Goal: Check status: Check status

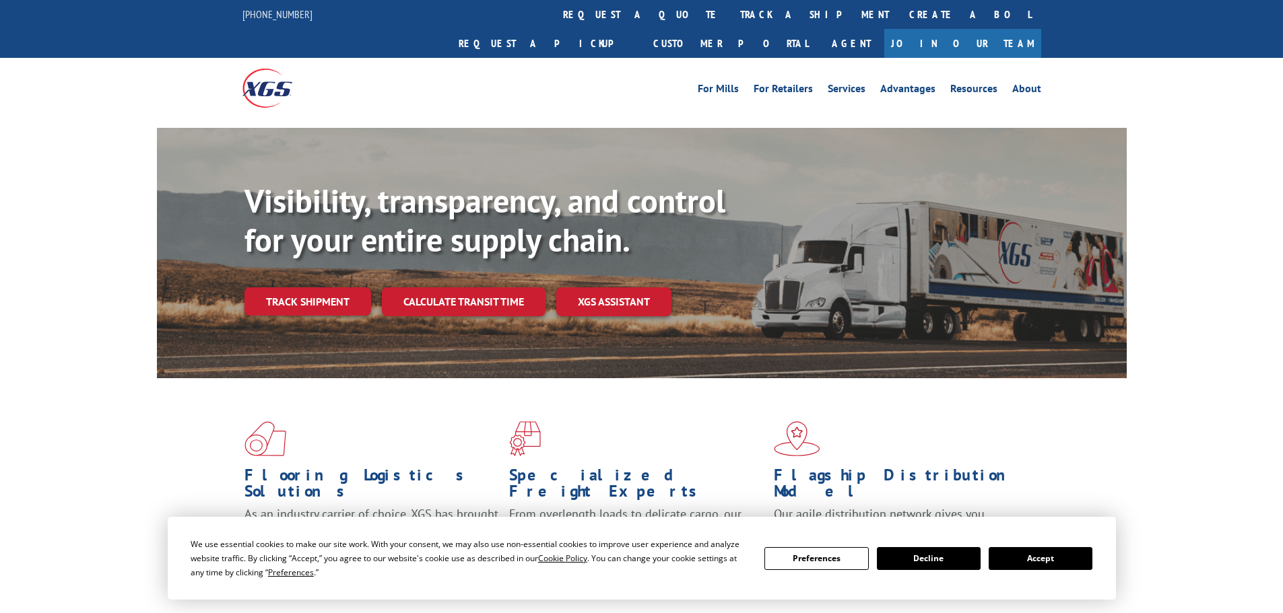
drag, startPoint x: 624, startPoint y: 9, endPoint x: 620, endPoint y: 18, distance: 9.6
click at [730, 9] on link "track a shipment" at bounding box center [814, 14] width 169 height 29
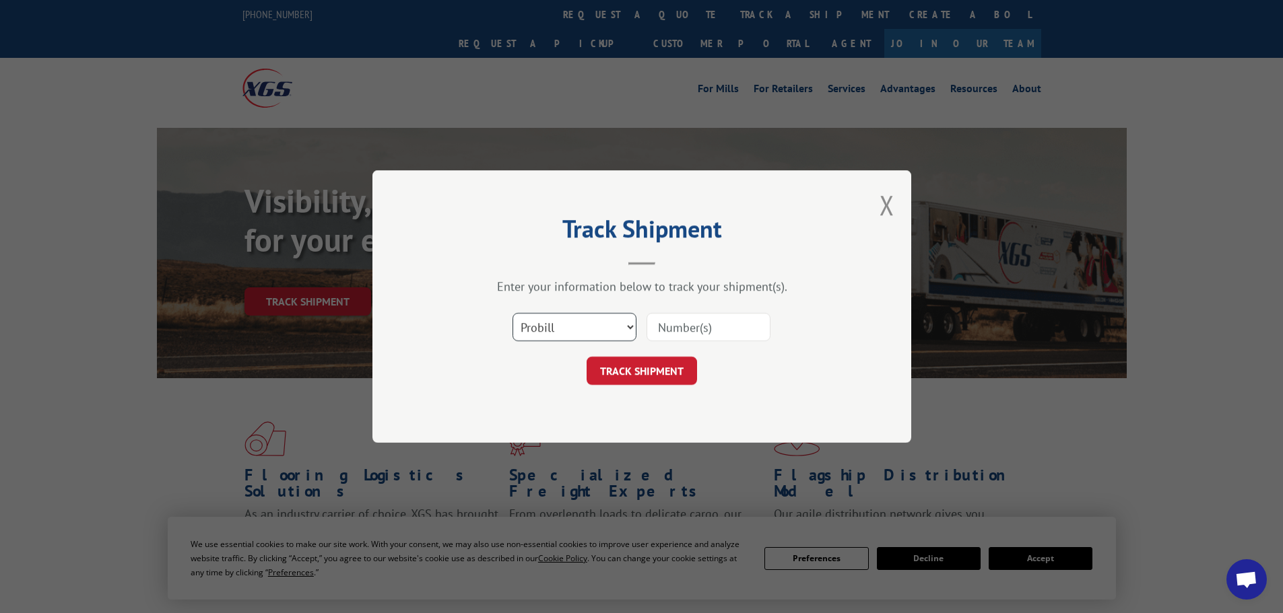
click at [557, 325] on select "Select category... Probill BOL PO" at bounding box center [574, 327] width 124 height 28
select select "po"
click at [512, 313] on select "Select category... Probill BOL PO" at bounding box center [574, 327] width 124 height 28
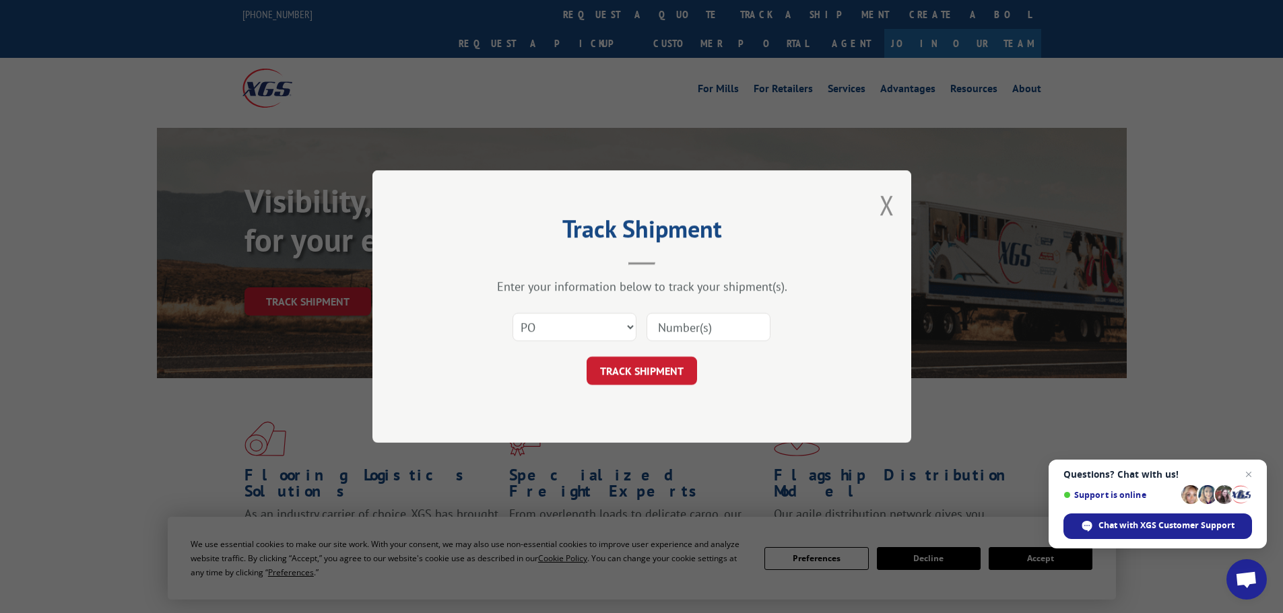
click at [671, 325] on input at bounding box center [708, 327] width 124 height 28
paste input "44533573"
type input "44533573"
click at [653, 376] on button "TRACK SHIPMENT" at bounding box center [642, 371] width 110 height 28
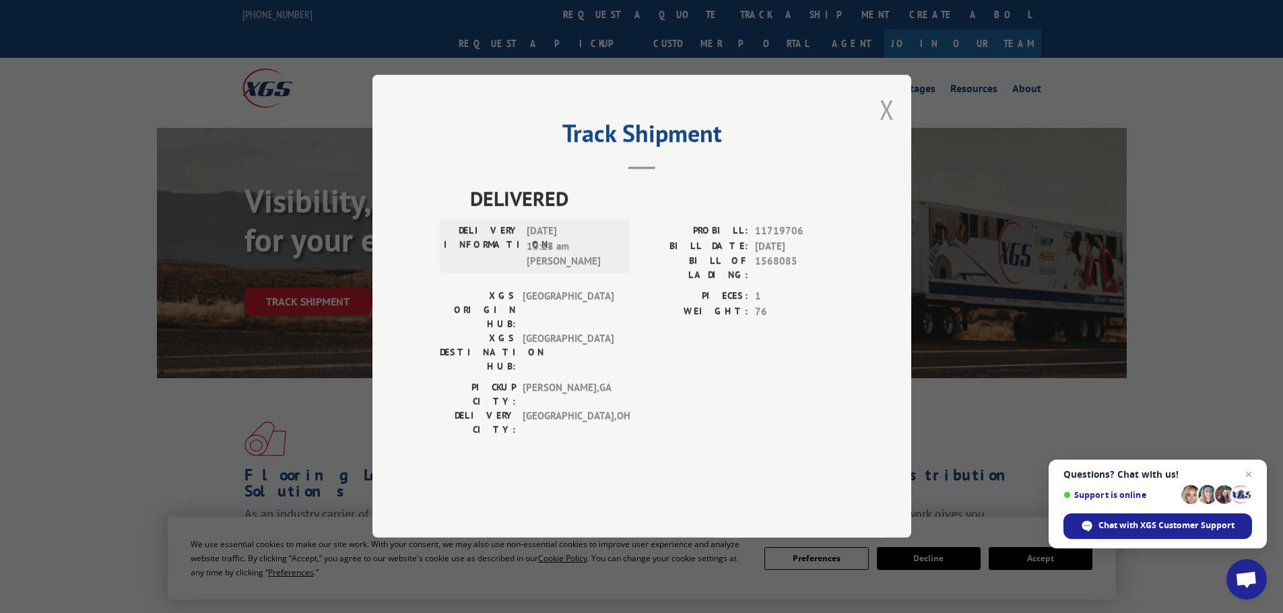
click at [889, 127] on button "Close modal" at bounding box center [886, 110] width 15 height 36
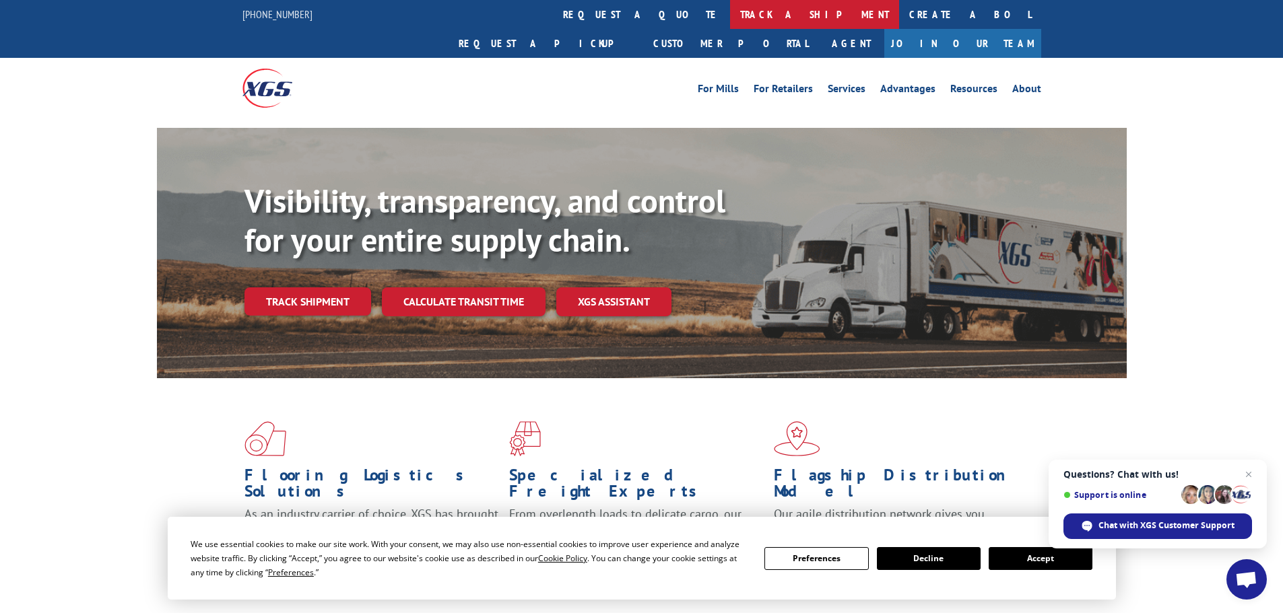
click at [730, 9] on link "track a shipment" at bounding box center [814, 14] width 169 height 29
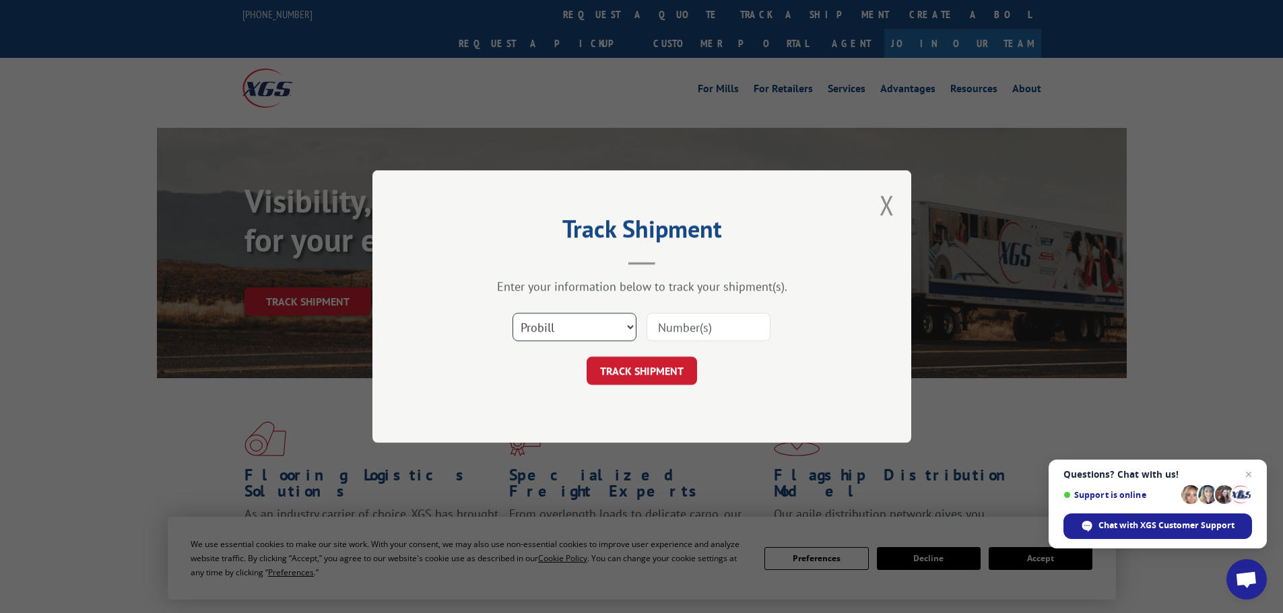
drag, startPoint x: 559, startPoint y: 328, endPoint x: 562, endPoint y: 338, distance: 10.6
click at [559, 328] on select "Select category... Probill BOL PO" at bounding box center [574, 327] width 124 height 28
select select "po"
click at [512, 313] on select "Select category... Probill BOL PO" at bounding box center [574, 327] width 124 height 28
click at [675, 327] on input at bounding box center [708, 327] width 124 height 28
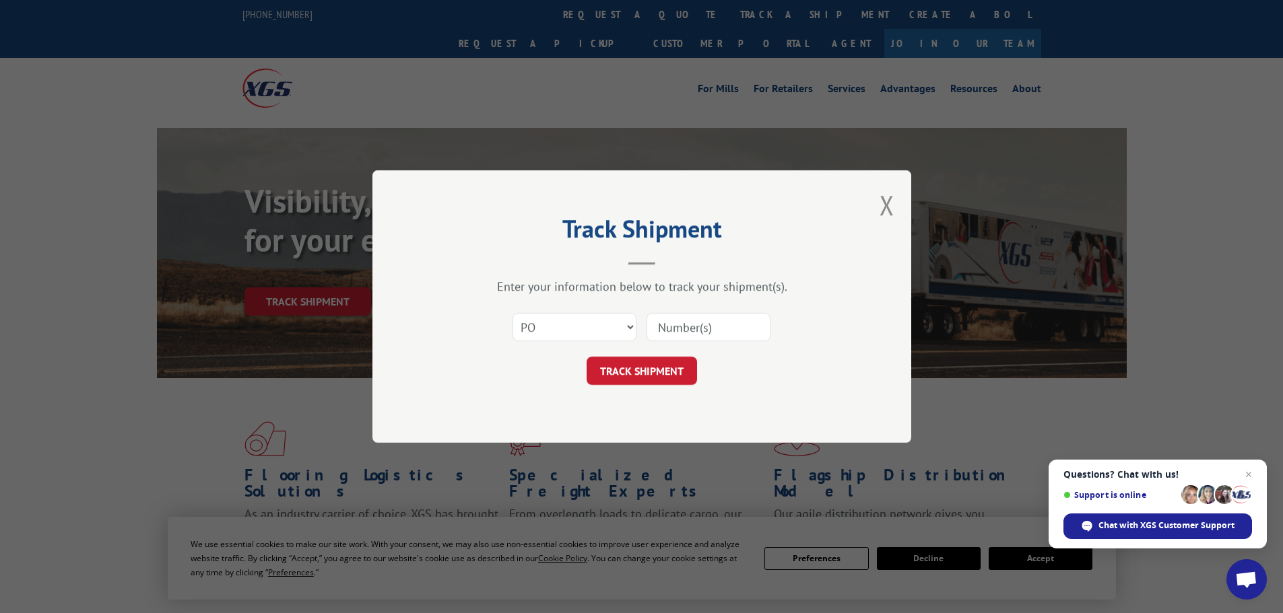
paste input "44533573"
type input "44533573"
click at [642, 373] on button "TRACK SHIPMENT" at bounding box center [642, 371] width 110 height 28
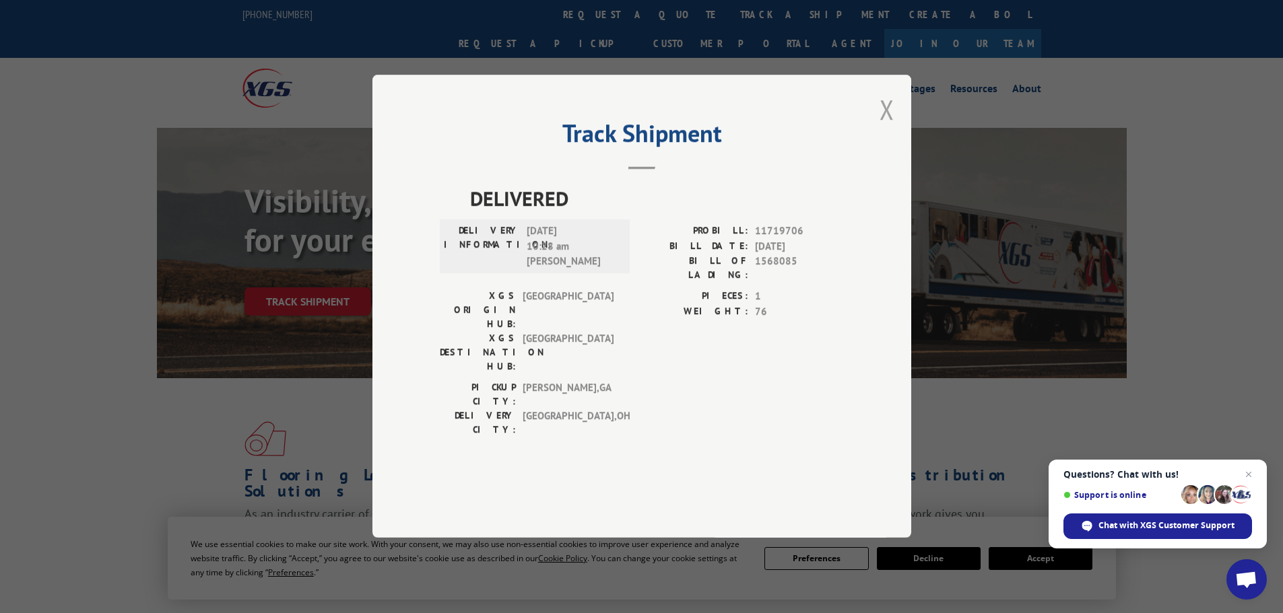
click at [886, 127] on button "Close modal" at bounding box center [886, 110] width 15 height 36
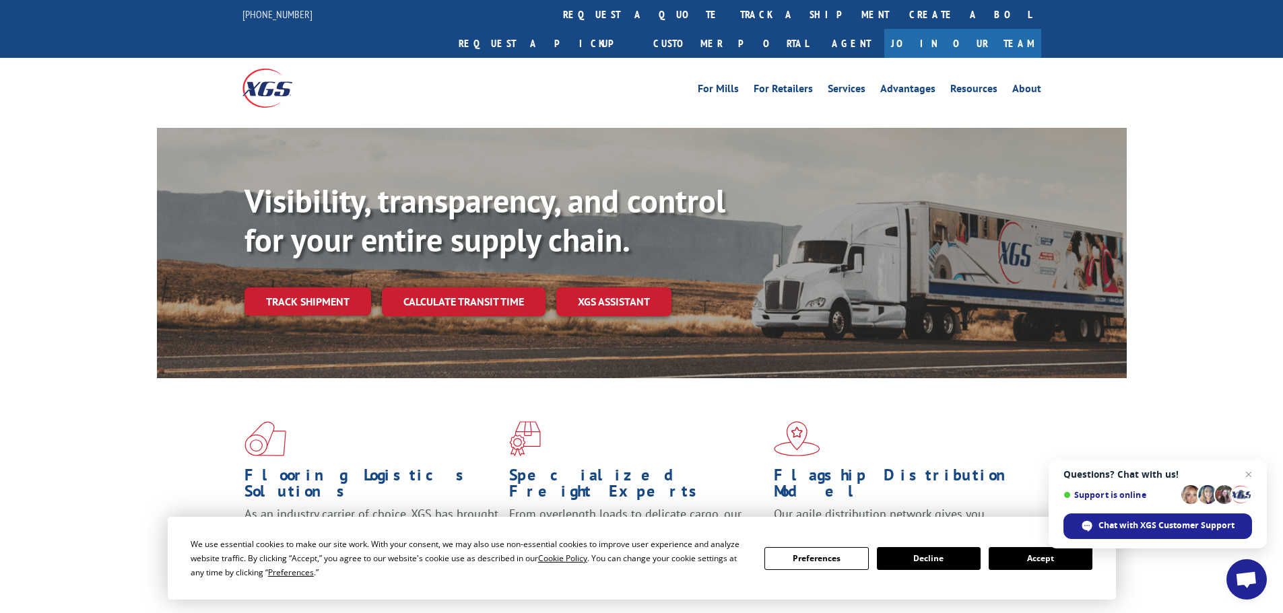
drag, startPoint x: 592, startPoint y: 15, endPoint x: 593, endPoint y: 28, distance: 13.5
click at [730, 15] on link "track a shipment" at bounding box center [814, 14] width 169 height 29
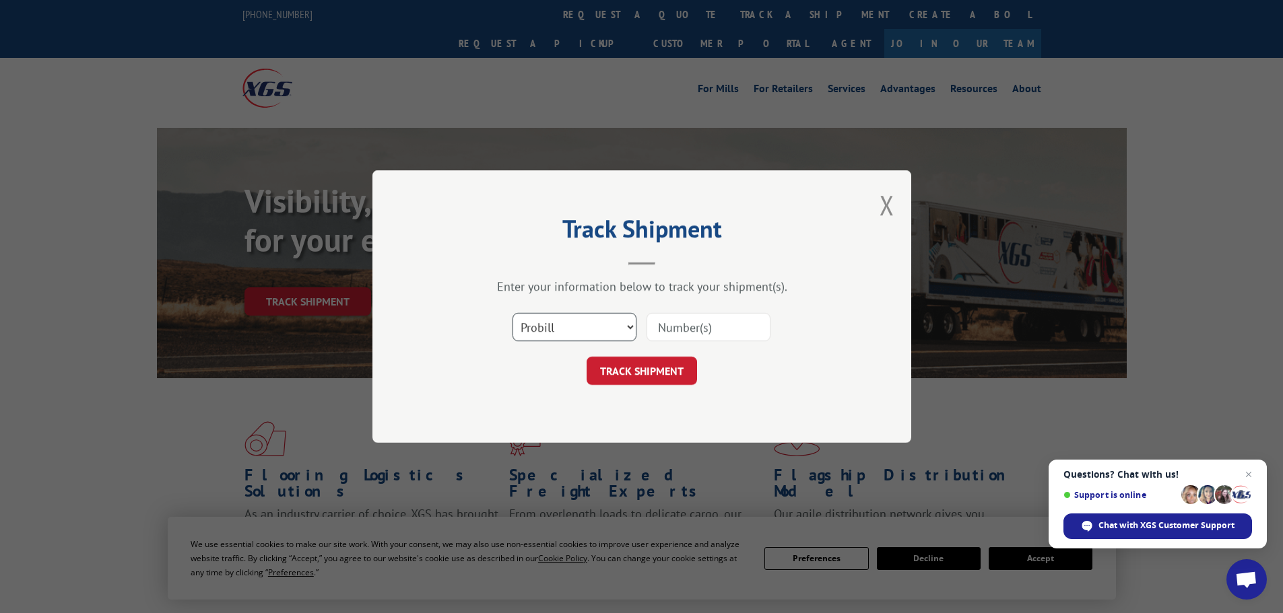
drag, startPoint x: 552, startPoint y: 323, endPoint x: 552, endPoint y: 337, distance: 14.1
click at [552, 323] on select "Select category... Probill BOL PO" at bounding box center [574, 327] width 124 height 28
click at [512, 313] on select "Select category... Probill BOL PO" at bounding box center [574, 327] width 124 height 28
drag, startPoint x: 566, startPoint y: 331, endPoint x: 566, endPoint y: 341, distance: 10.1
click at [566, 331] on select "Select category... Probill BOL PO" at bounding box center [574, 327] width 124 height 28
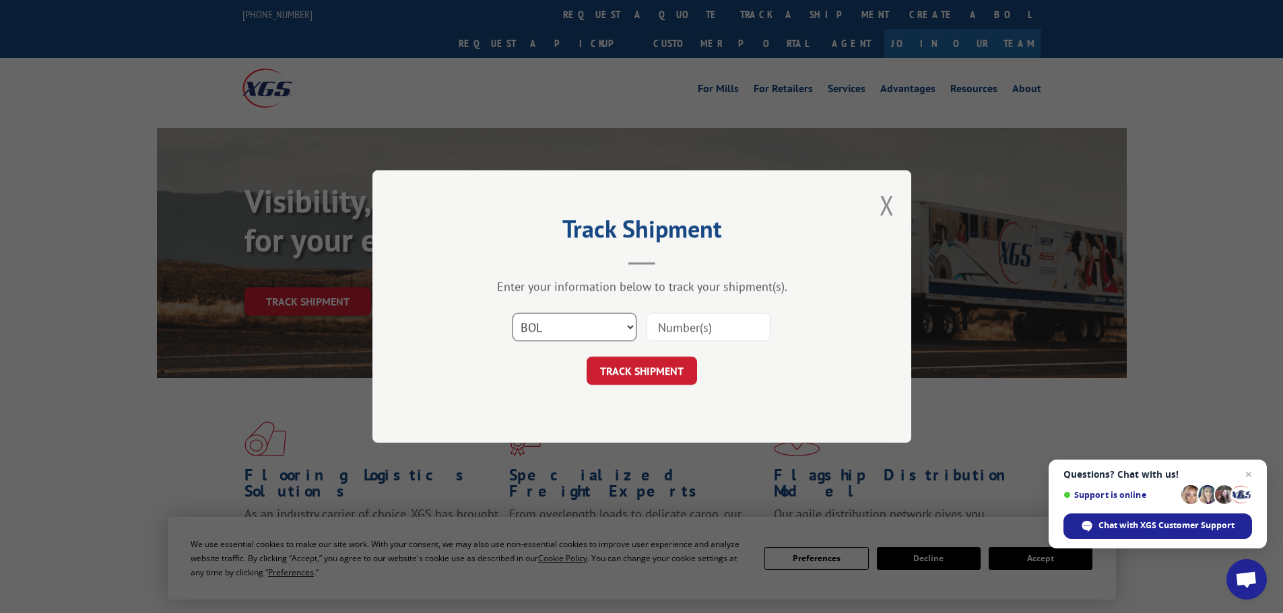
select select "po"
click at [512, 313] on select "Select category... Probill BOL PO" at bounding box center [574, 327] width 124 height 28
click at [708, 330] on input at bounding box center [708, 327] width 124 height 28
paste input "44533625"
type input "44533625"
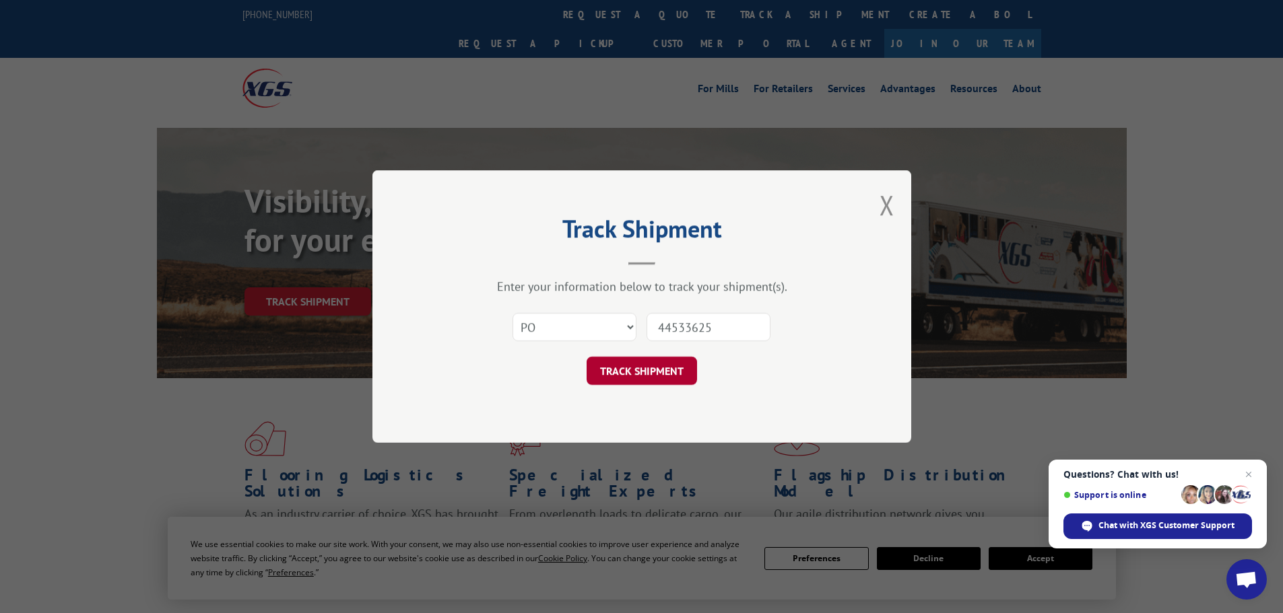
click at [669, 378] on button "TRACK SHIPMENT" at bounding box center [642, 371] width 110 height 28
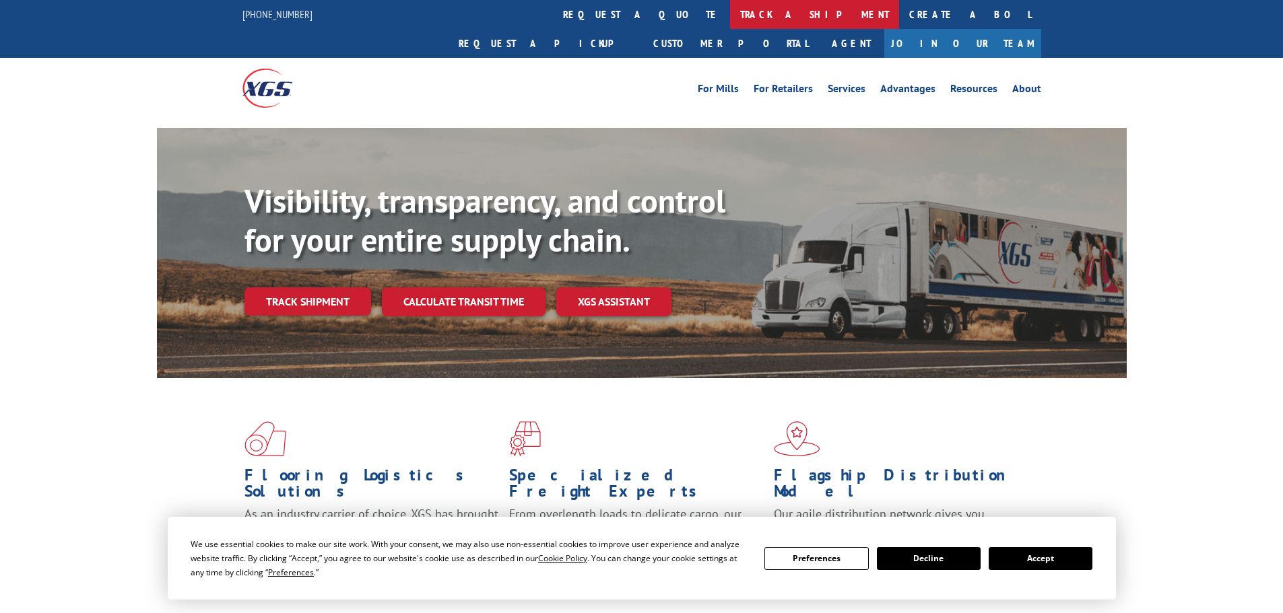
click at [730, 15] on link "track a shipment" at bounding box center [814, 14] width 169 height 29
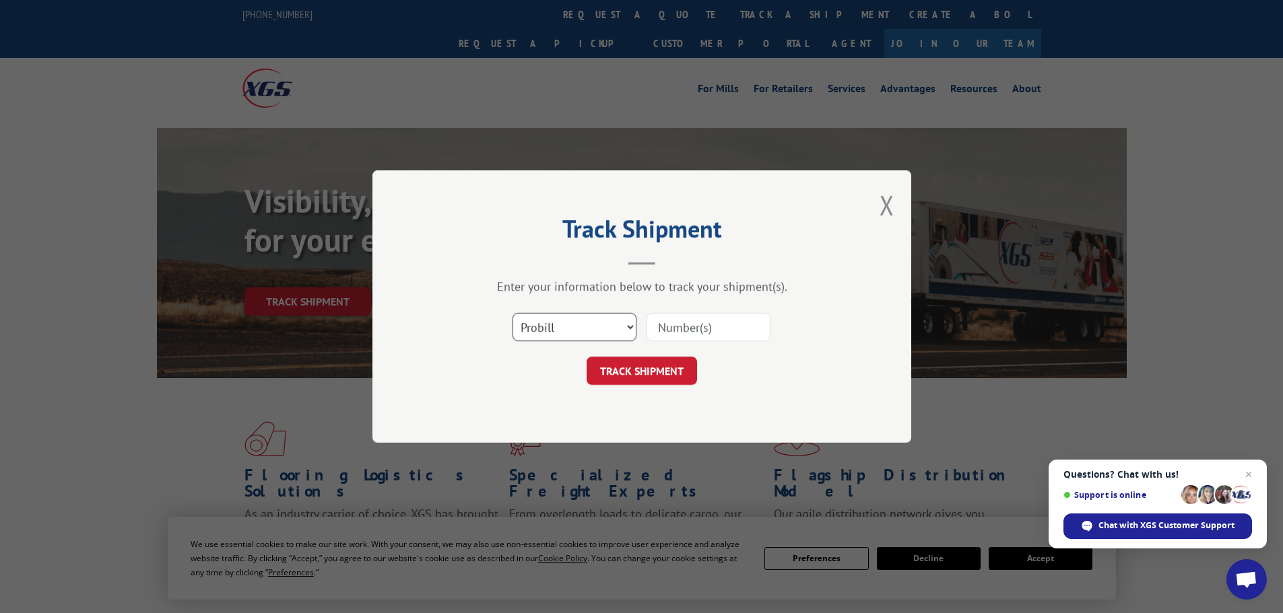
click at [545, 325] on select "Select category... Probill BOL PO" at bounding box center [574, 327] width 124 height 28
select select "po"
click at [512, 313] on select "Select category... Probill BOL PO" at bounding box center [574, 327] width 124 height 28
click at [686, 329] on input at bounding box center [708, 327] width 124 height 28
paste input "44533684"
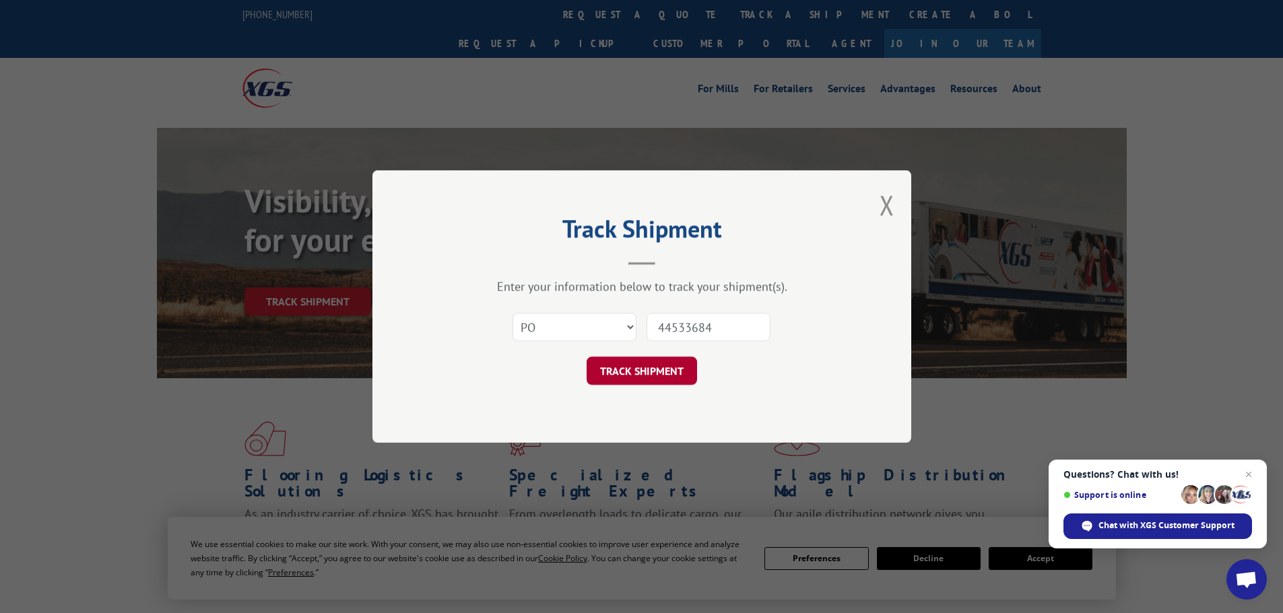
type input "44533684"
click at [678, 372] on button "TRACK SHIPMENT" at bounding box center [642, 371] width 110 height 28
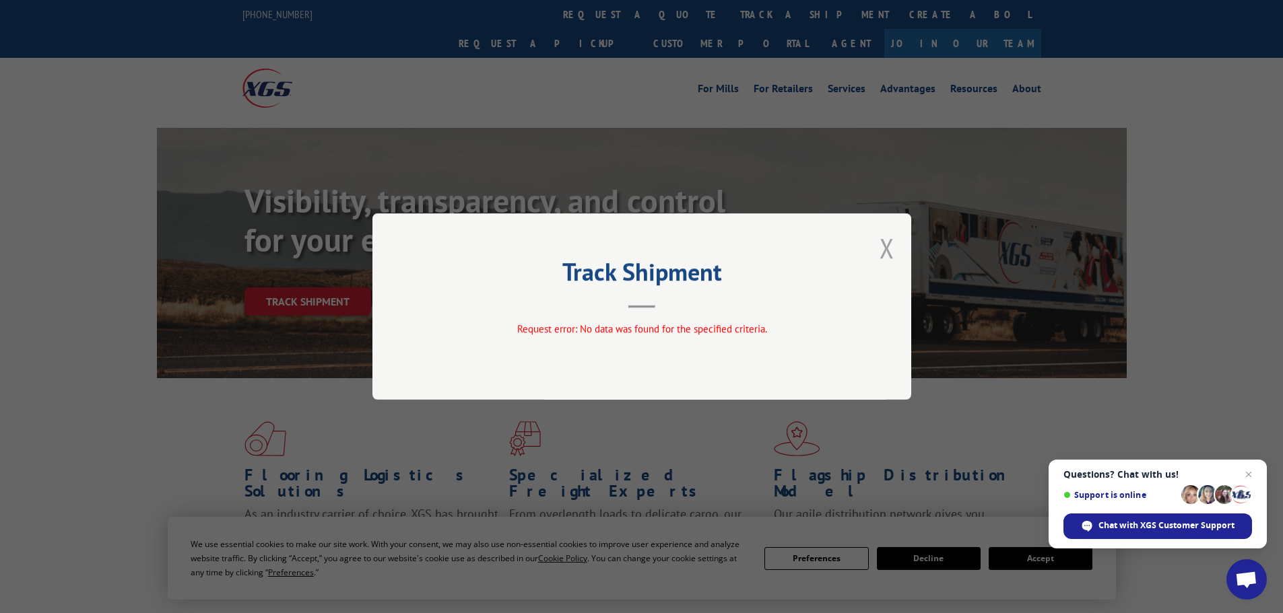
click at [887, 240] on button "Close modal" at bounding box center [886, 248] width 15 height 36
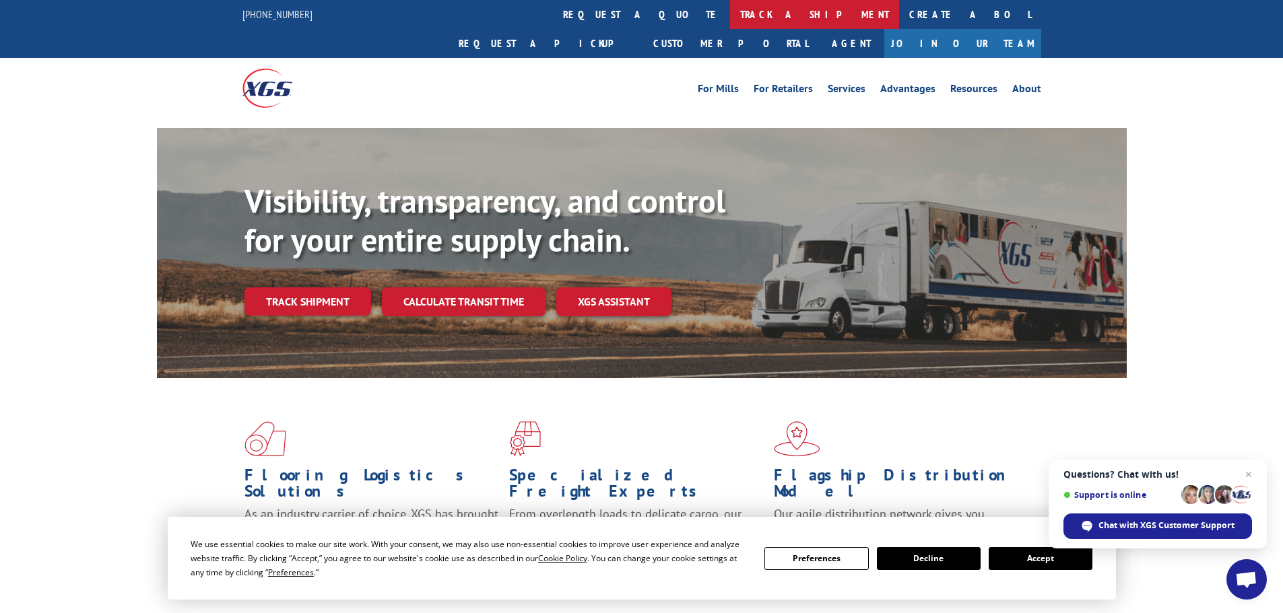
click at [730, 10] on link "track a shipment" at bounding box center [814, 14] width 169 height 29
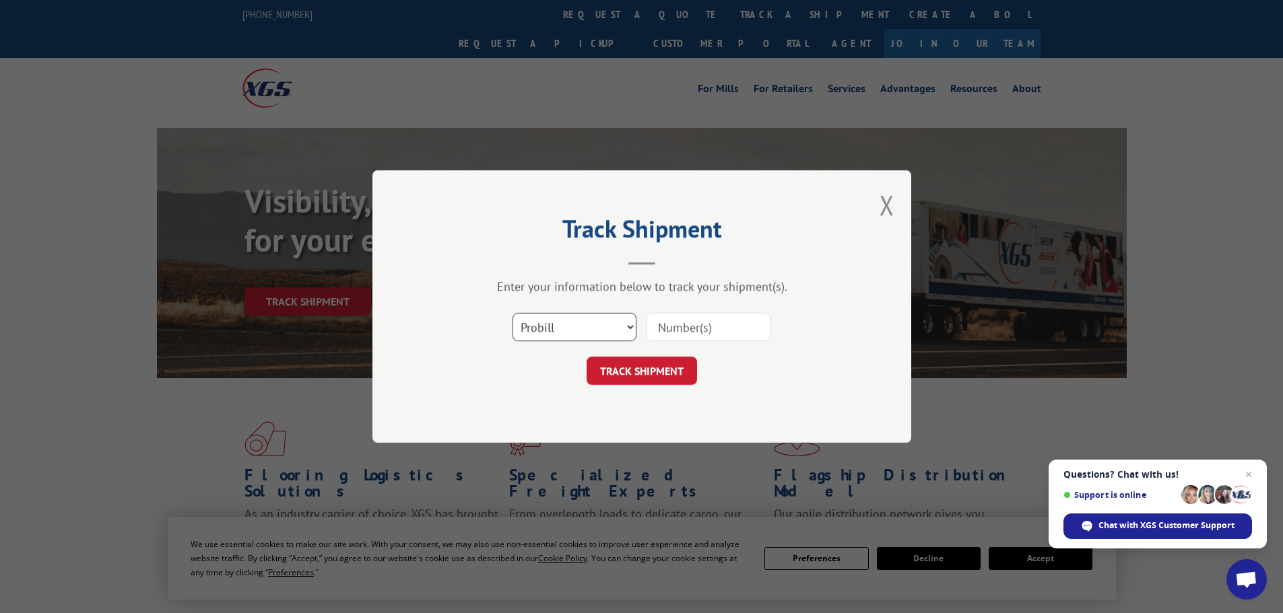
click at [568, 322] on select "Select category... Probill BOL PO" at bounding box center [574, 327] width 124 height 28
select select "bol"
click at [512, 313] on select "Select category... Probill BOL PO" at bounding box center [574, 327] width 124 height 28
click at [696, 330] on input at bounding box center [708, 327] width 124 height 28
paste input "7089916"
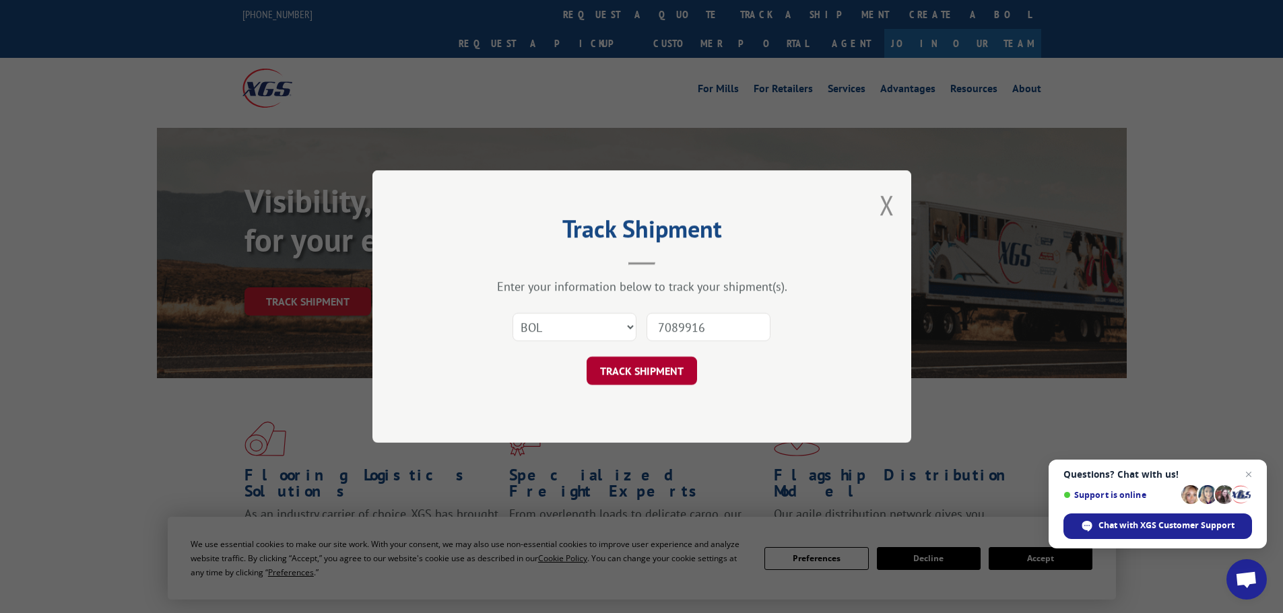
type input "7089916"
click at [632, 370] on button "TRACK SHIPMENT" at bounding box center [642, 371] width 110 height 28
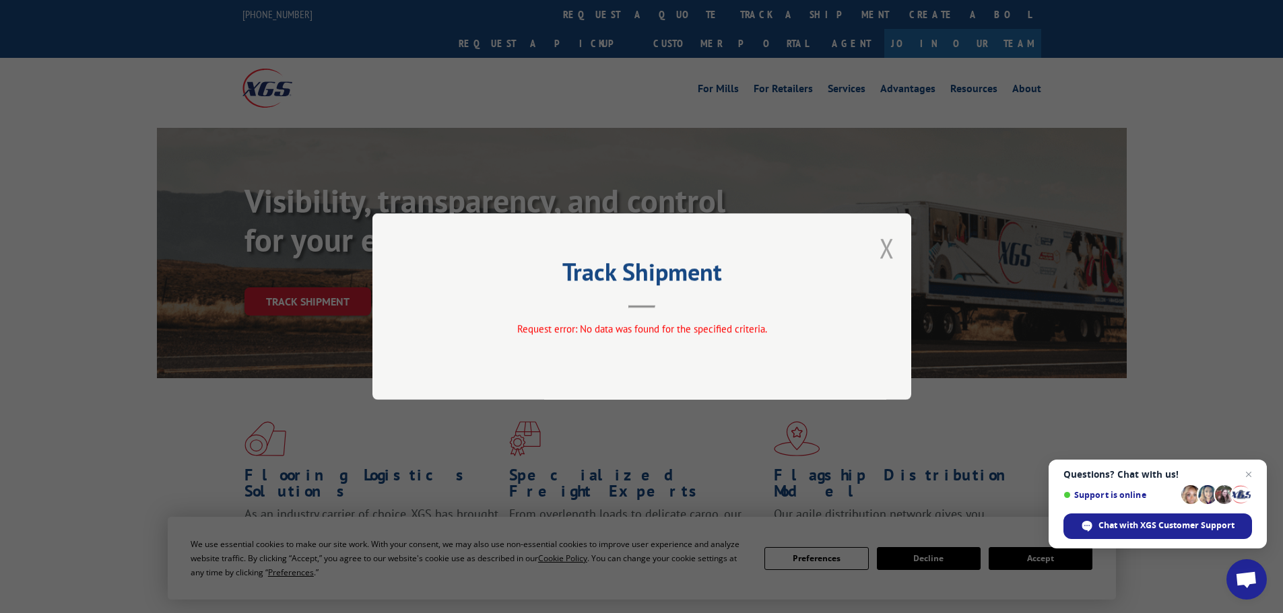
click at [884, 242] on button "Close modal" at bounding box center [886, 248] width 15 height 36
